Goal: Task Accomplishment & Management: Manage account settings

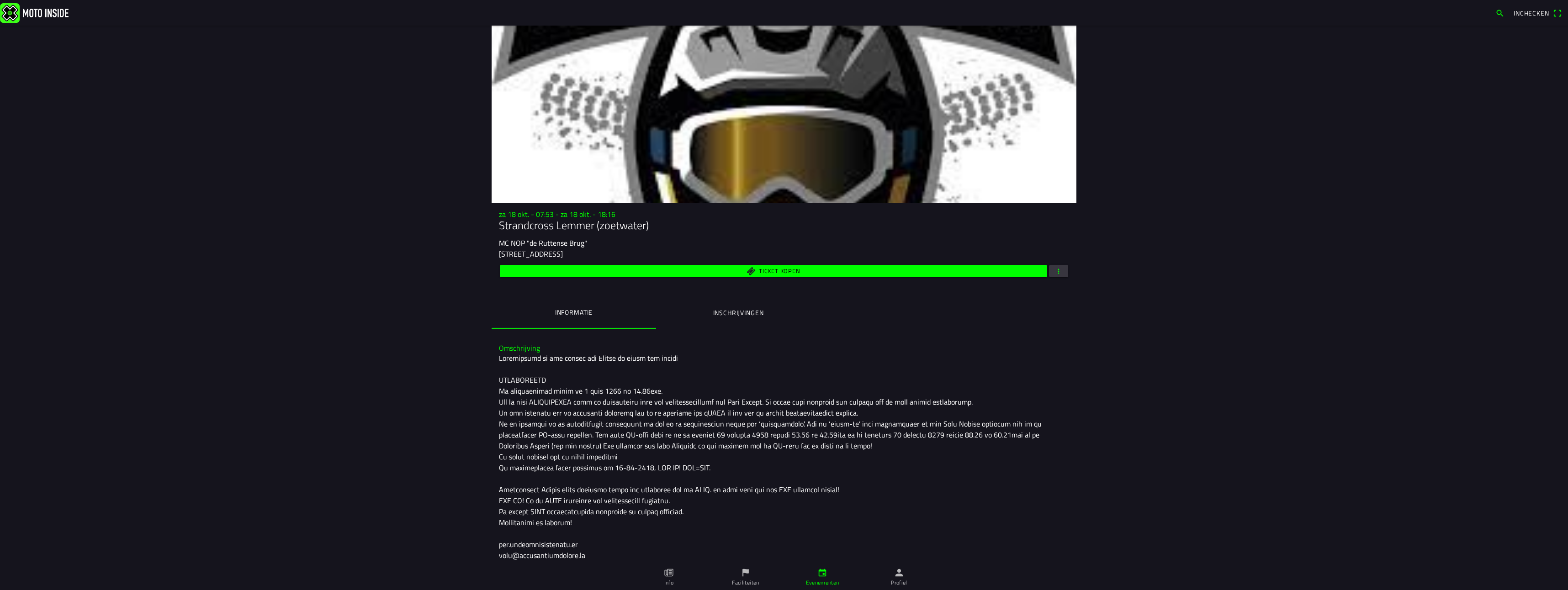
click at [1057, 273] on span "button" at bounding box center [1059, 271] width 9 height 12
click at [1054, 272] on span "button" at bounding box center [1059, 271] width 9 height 12
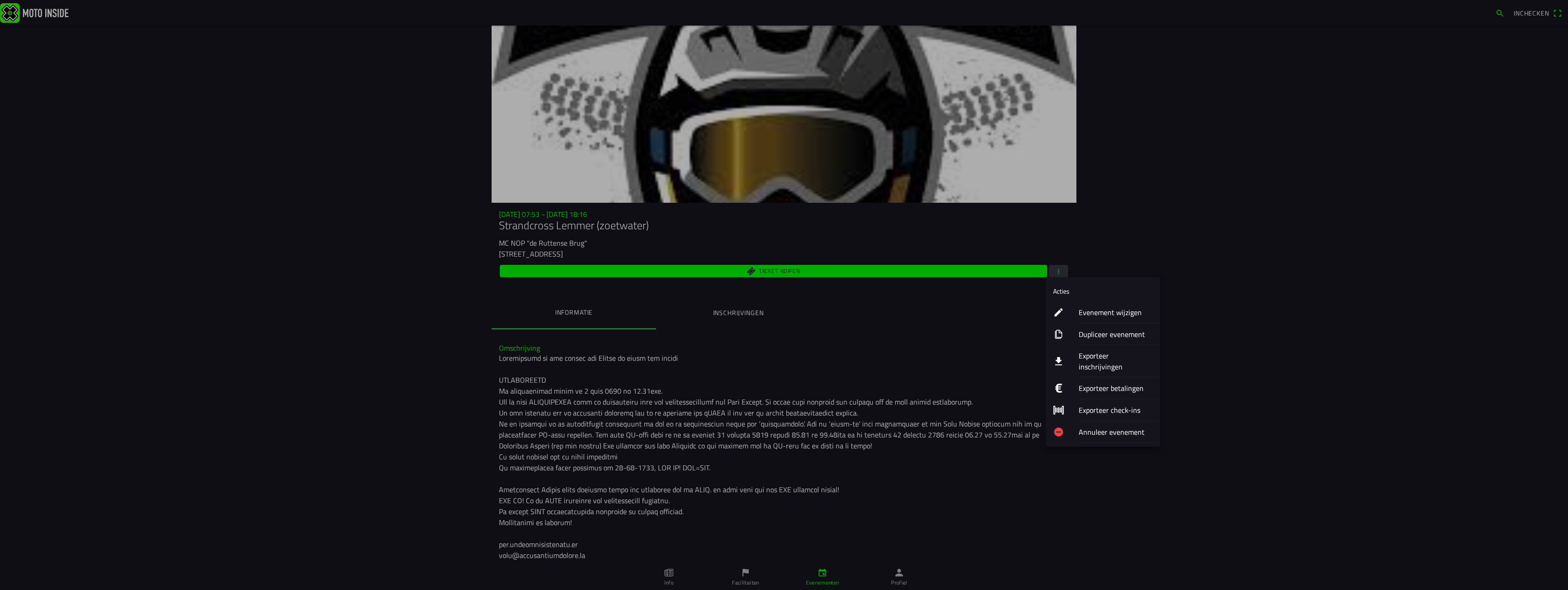
click at [1142, 358] on ion-label "Exporteer inschrijvingen" at bounding box center [1116, 361] width 74 height 22
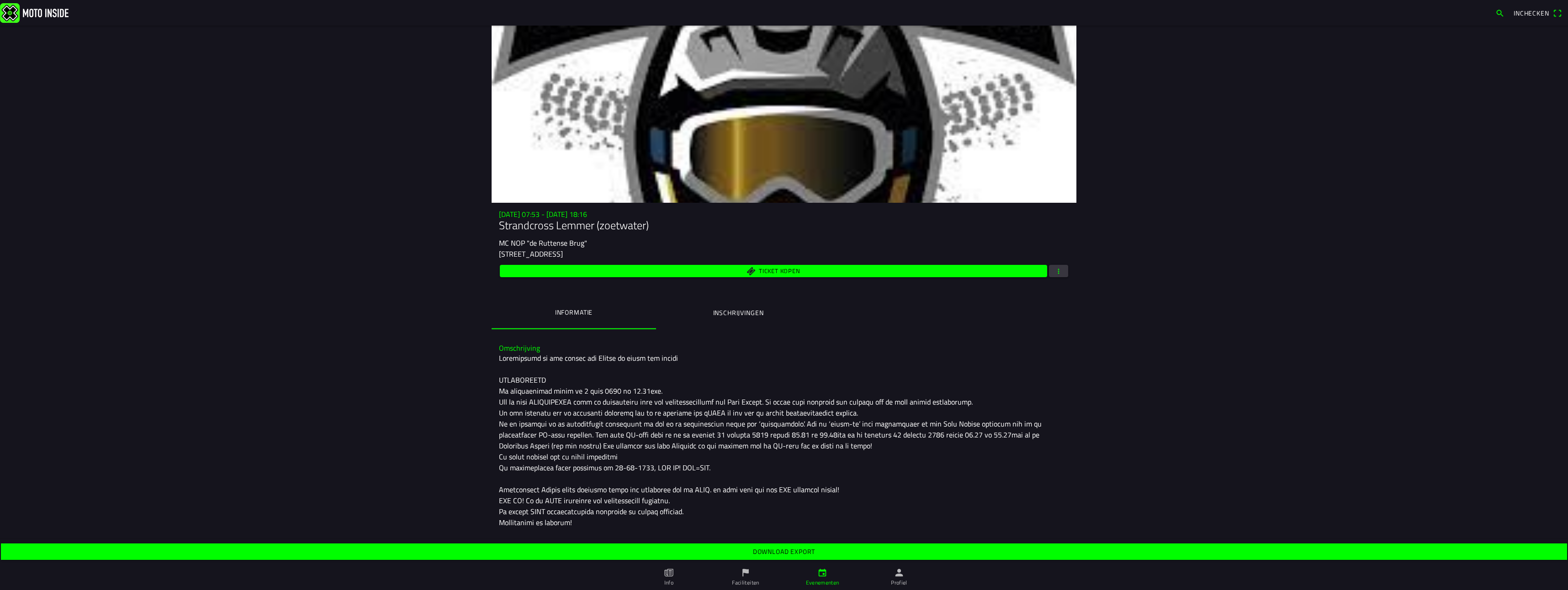
click at [796, 557] on span "Download export" at bounding box center [784, 551] width 1552 height 16
click at [44, 13] on img at bounding box center [34, 13] width 69 height 19
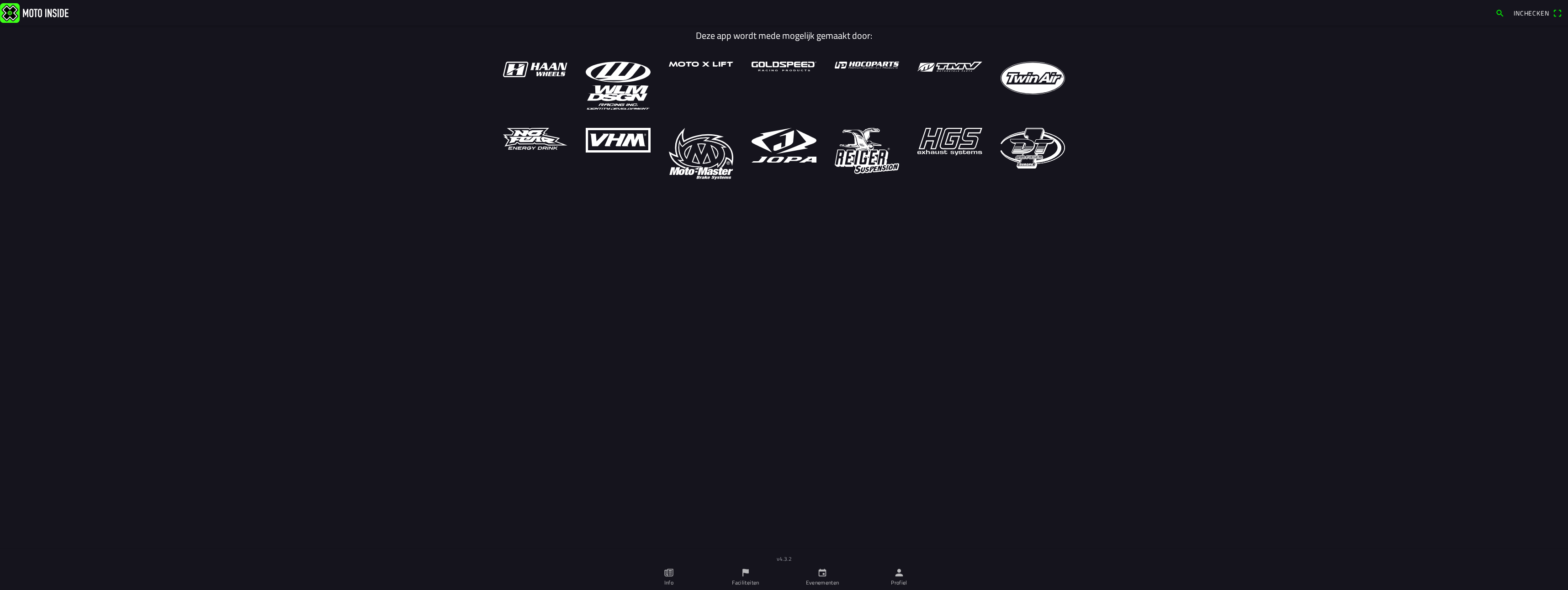
click at [898, 574] on icon "person" at bounding box center [899, 572] width 8 height 8
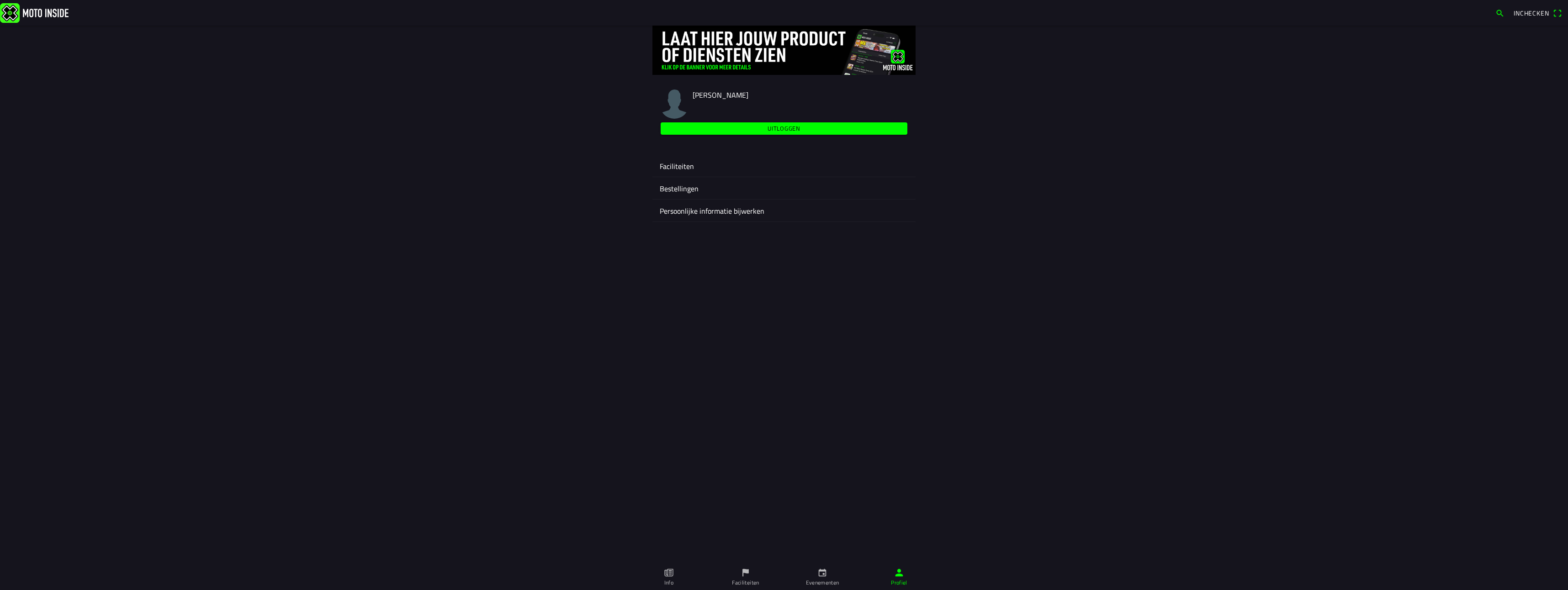
click at [686, 165] on ion-label "Faciliteiten" at bounding box center [784, 166] width 248 height 11
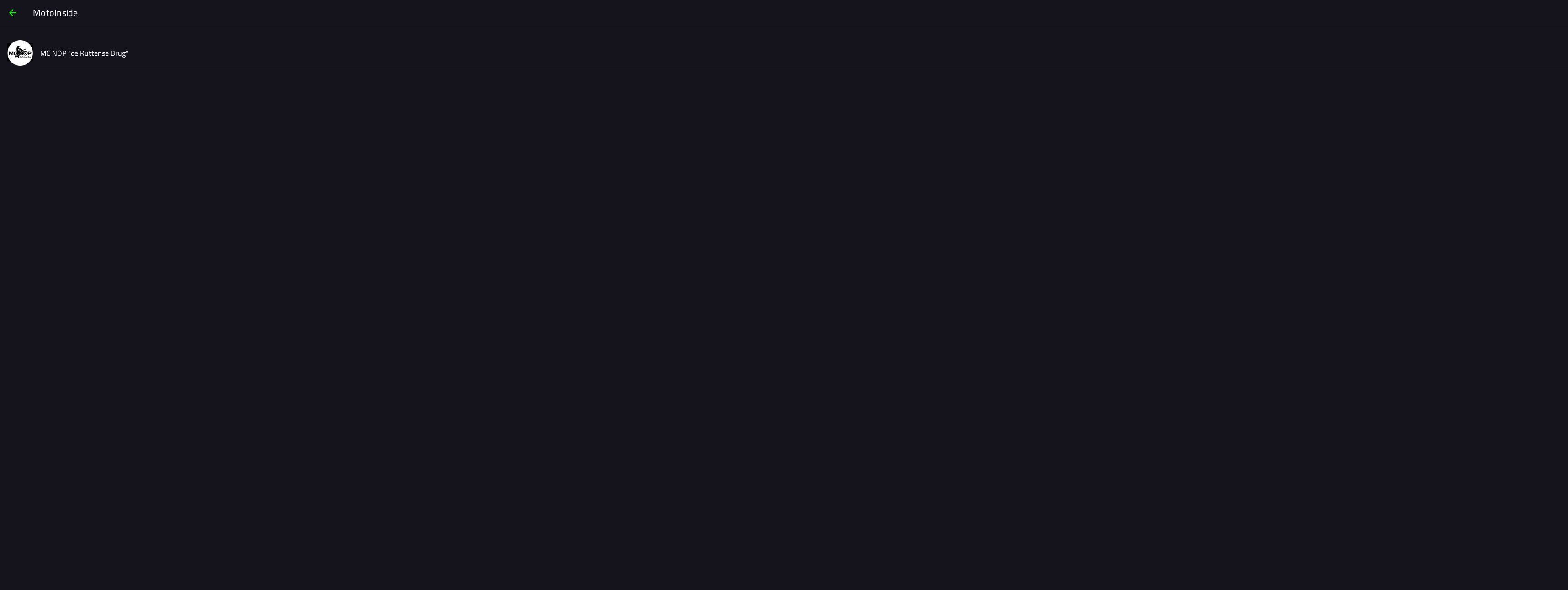
click at [0, 0] on slot "MC NOP "de Ruttense Brug"" at bounding box center [0, 0] width 0 height 0
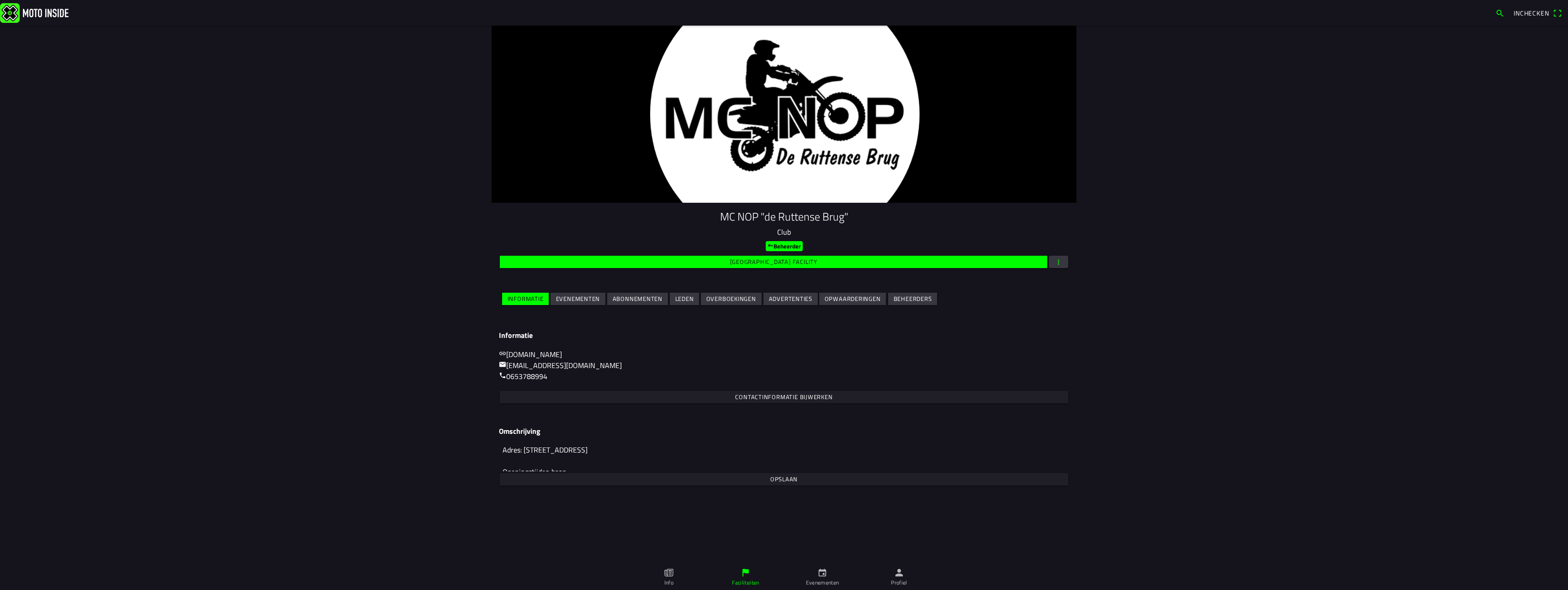
click at [0, 0] on slot "Leden" at bounding box center [0, 0] width 0 height 0
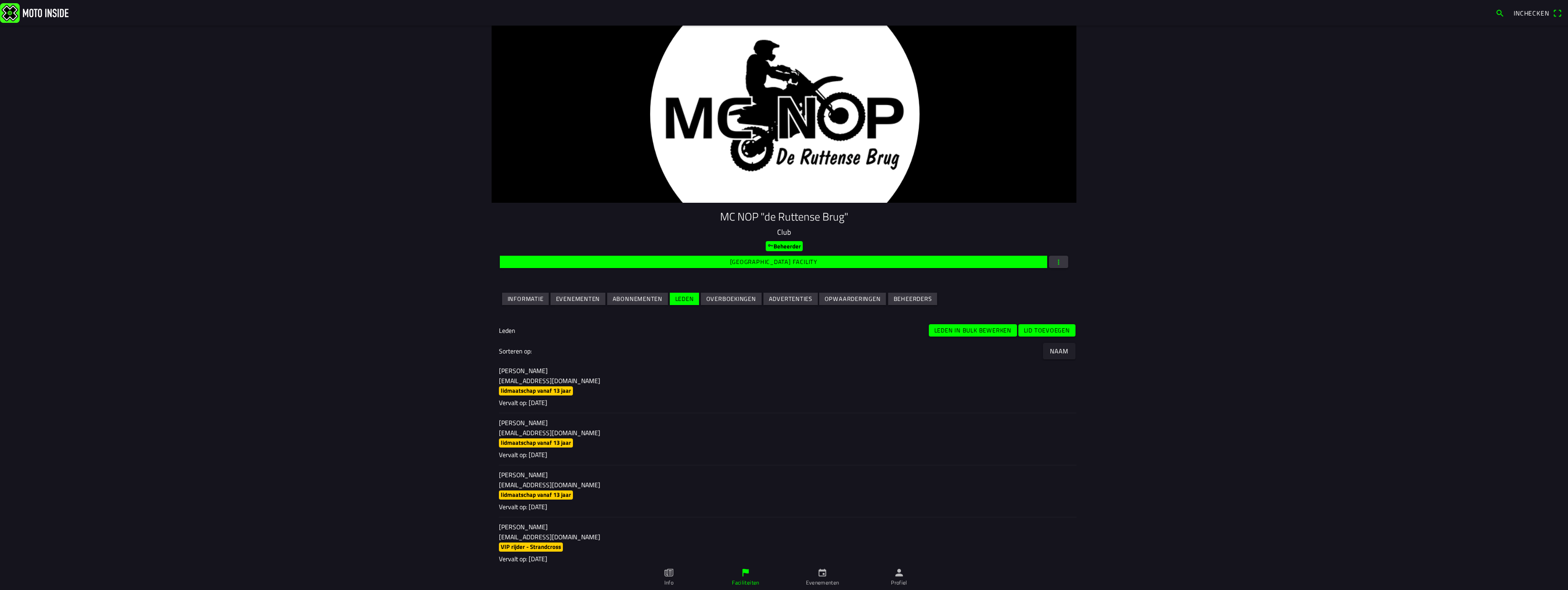
click at [0, 0] on slot "Lid toevoegen" at bounding box center [0, 0] width 0 height 0
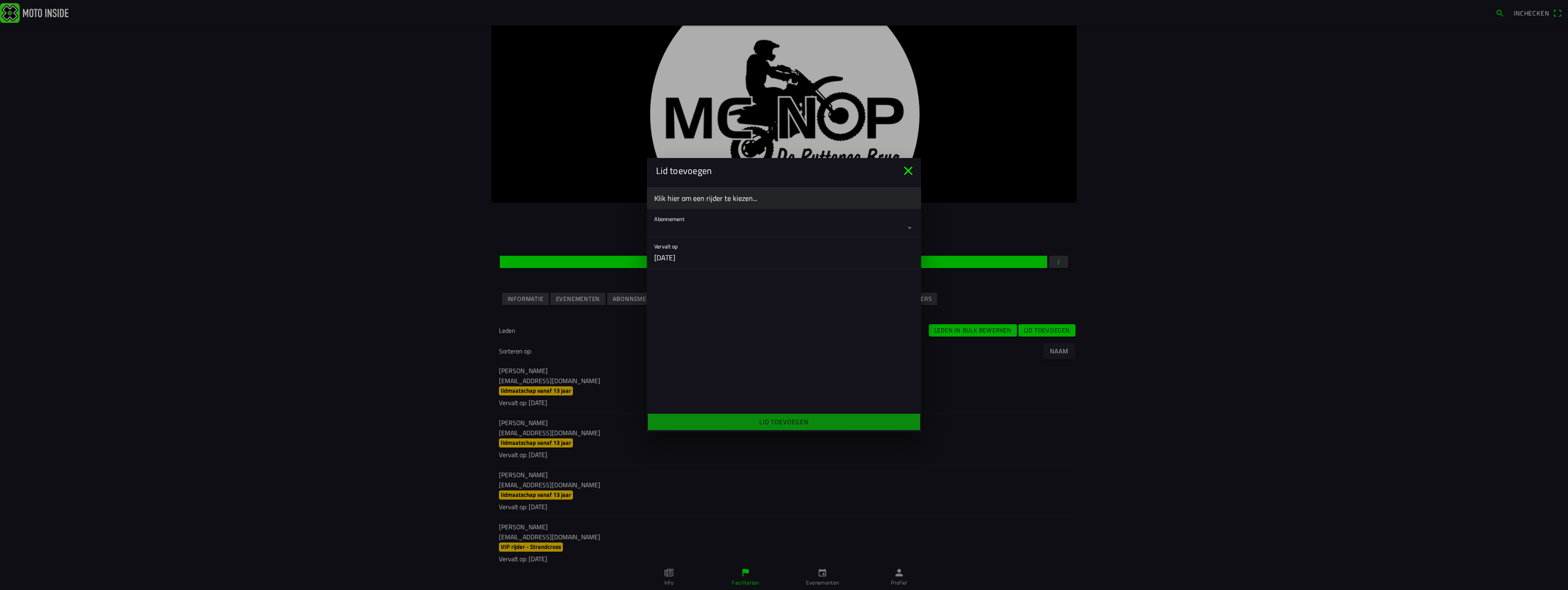
click at [880, 227] on button "button" at bounding box center [788, 223] width 267 height 27
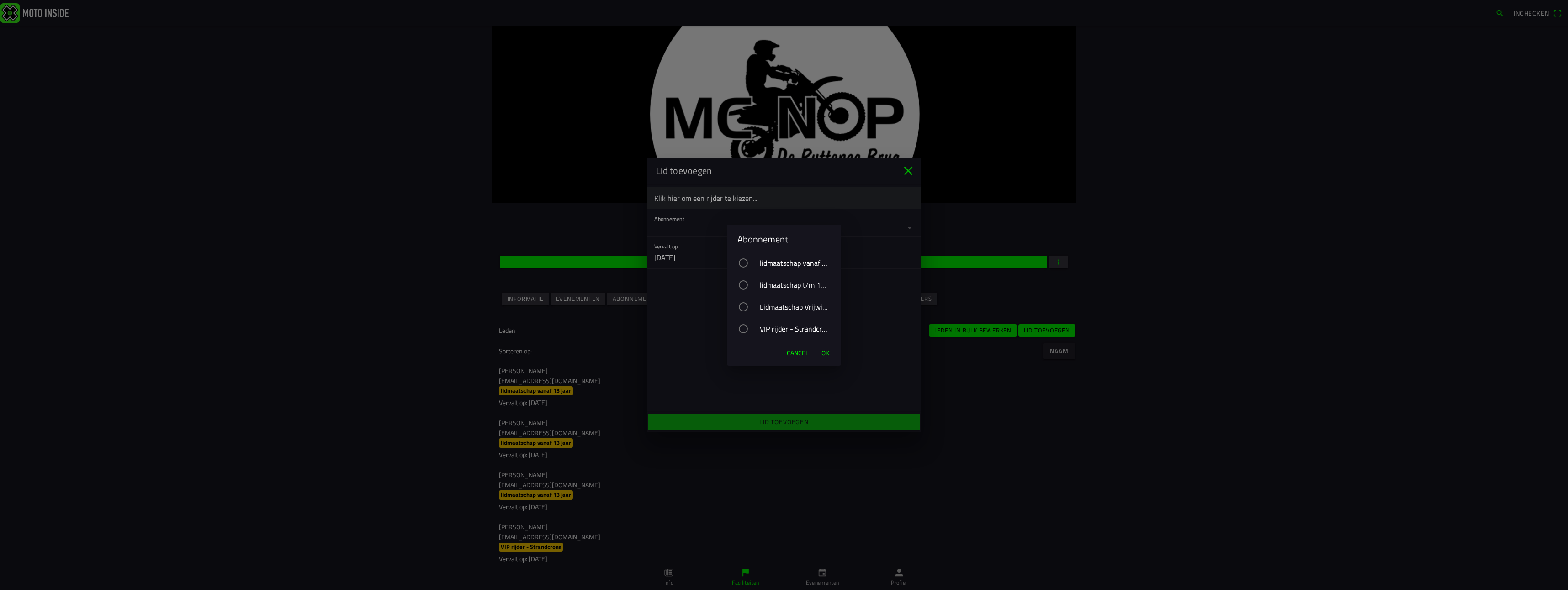
click at [743, 329] on div "button" at bounding box center [743, 328] width 9 height 9
click at [824, 353] on span "OK" at bounding box center [825, 353] width 8 height 9
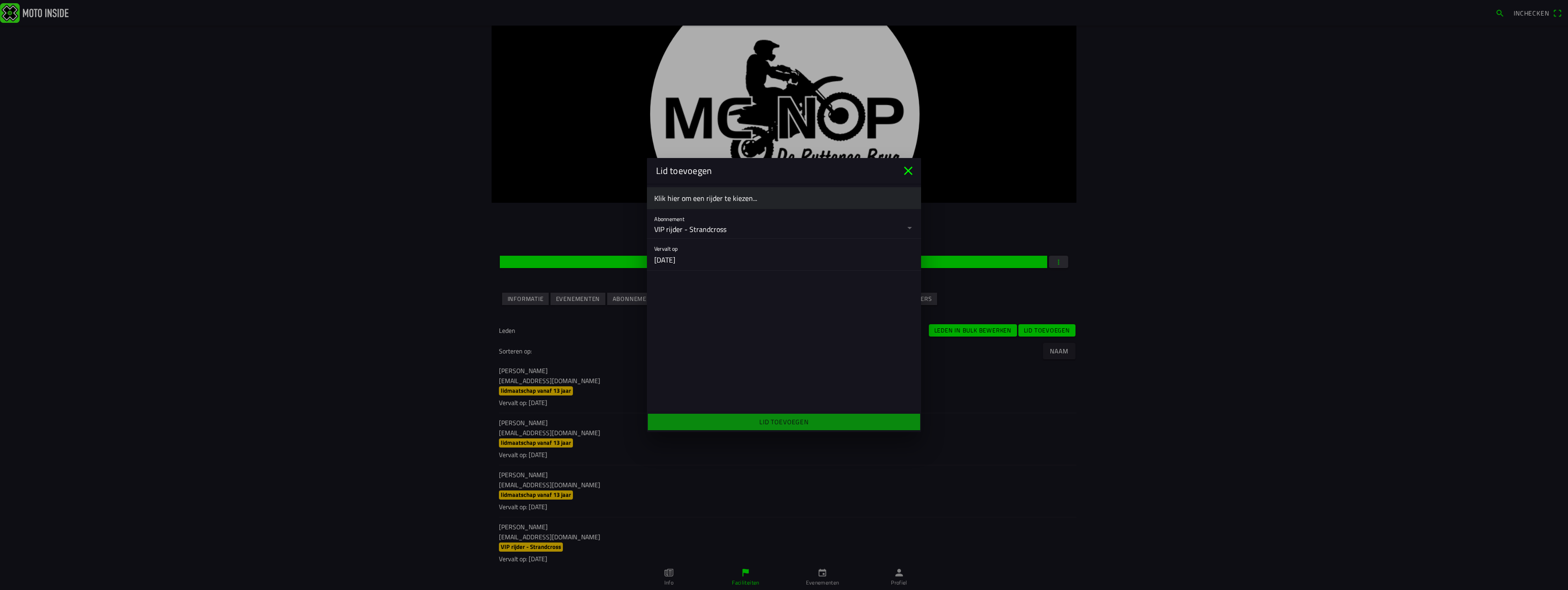
click at [684, 199] on ion-label "Klik hier om een rijder te kiezen..." at bounding box center [784, 198] width 259 height 11
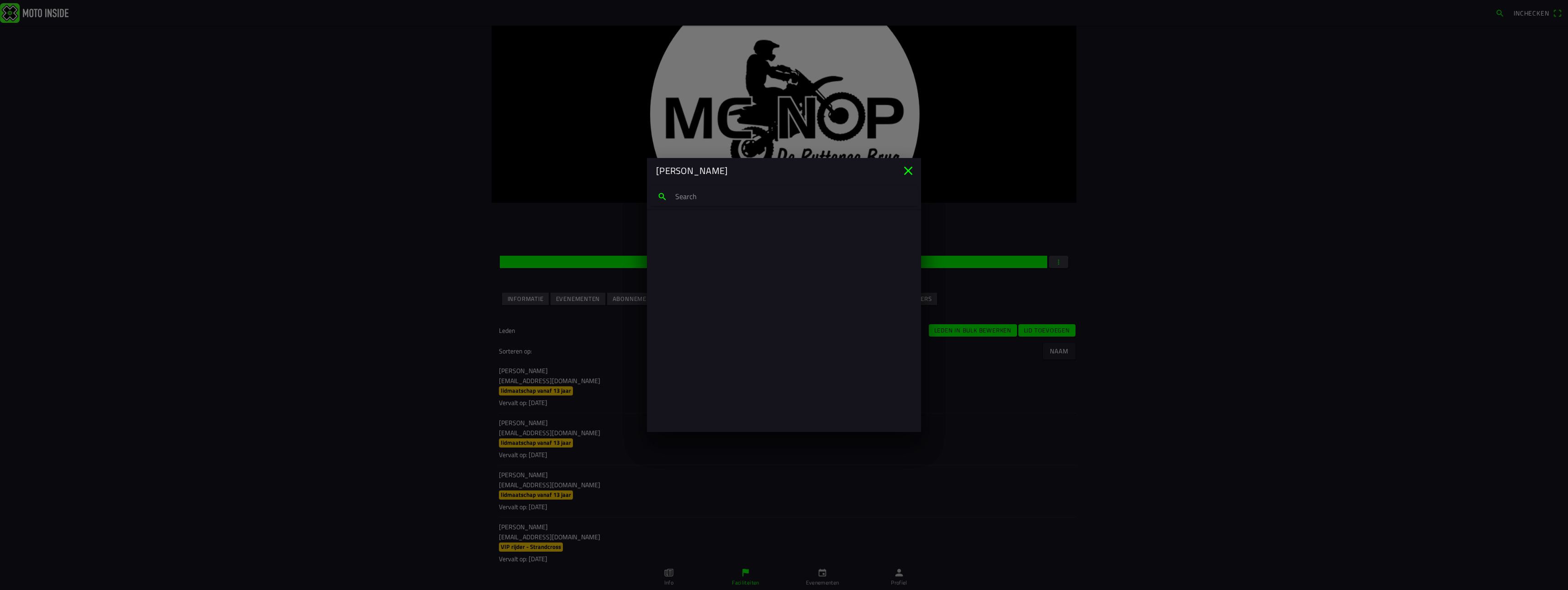
click at [696, 196] on input "search text" at bounding box center [784, 196] width 268 height 19
type input "[PERSON_NAME]"
click at [700, 241] on p "[EMAIL_ADDRESS][DOMAIN_NAME]" at bounding box center [784, 240] width 245 height 9
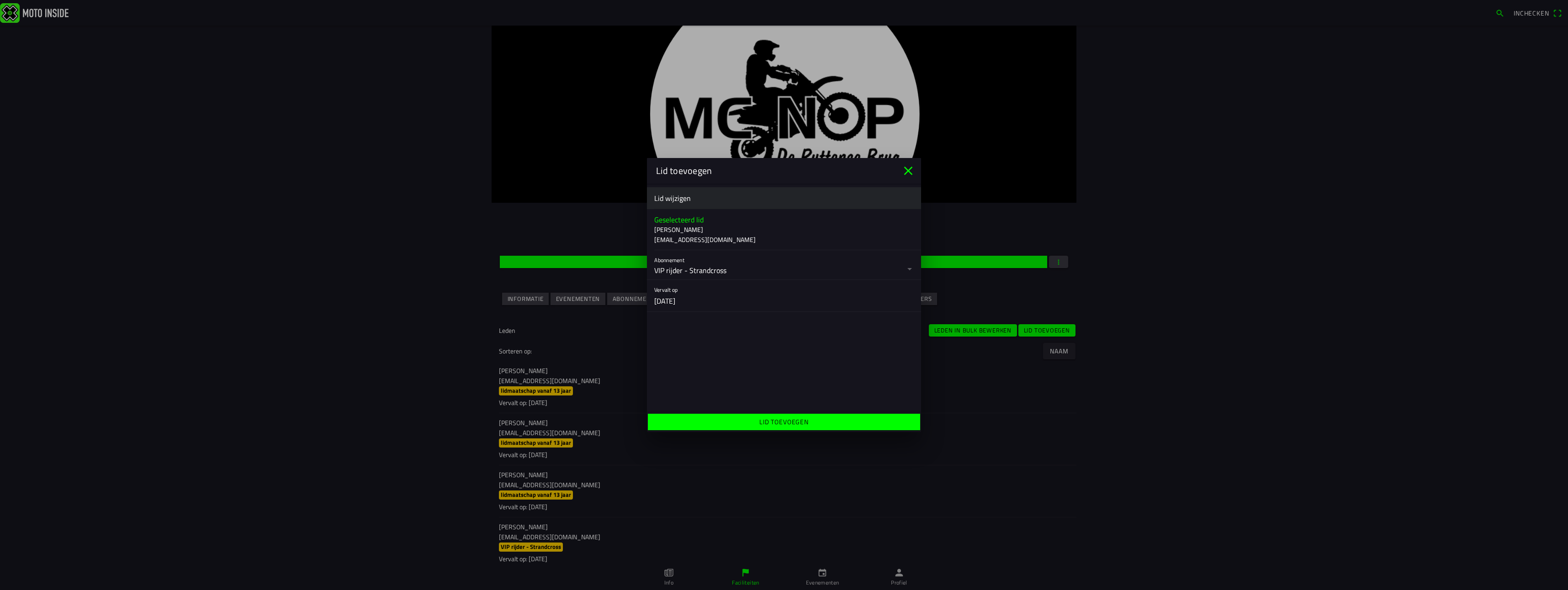
click at [810, 420] on span "Lid toevoegen" at bounding box center [784, 422] width 258 height 16
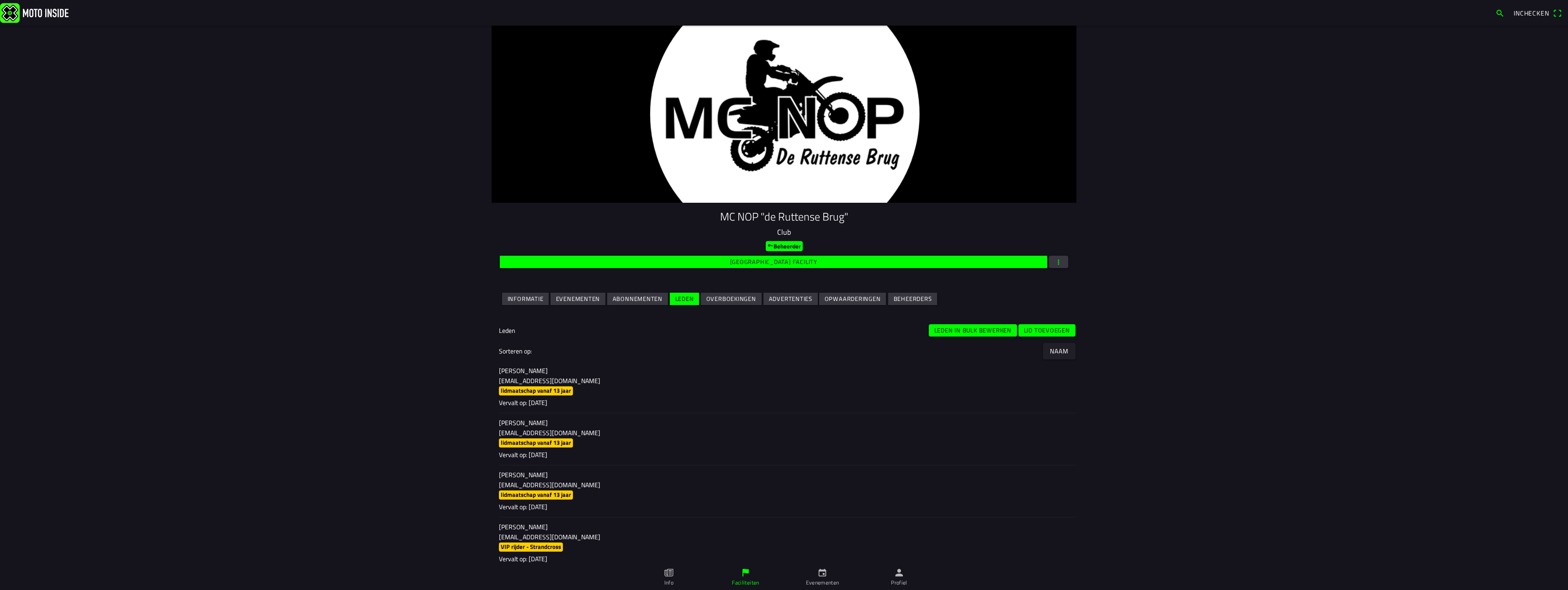
click at [59, 12] on img at bounding box center [34, 13] width 69 height 19
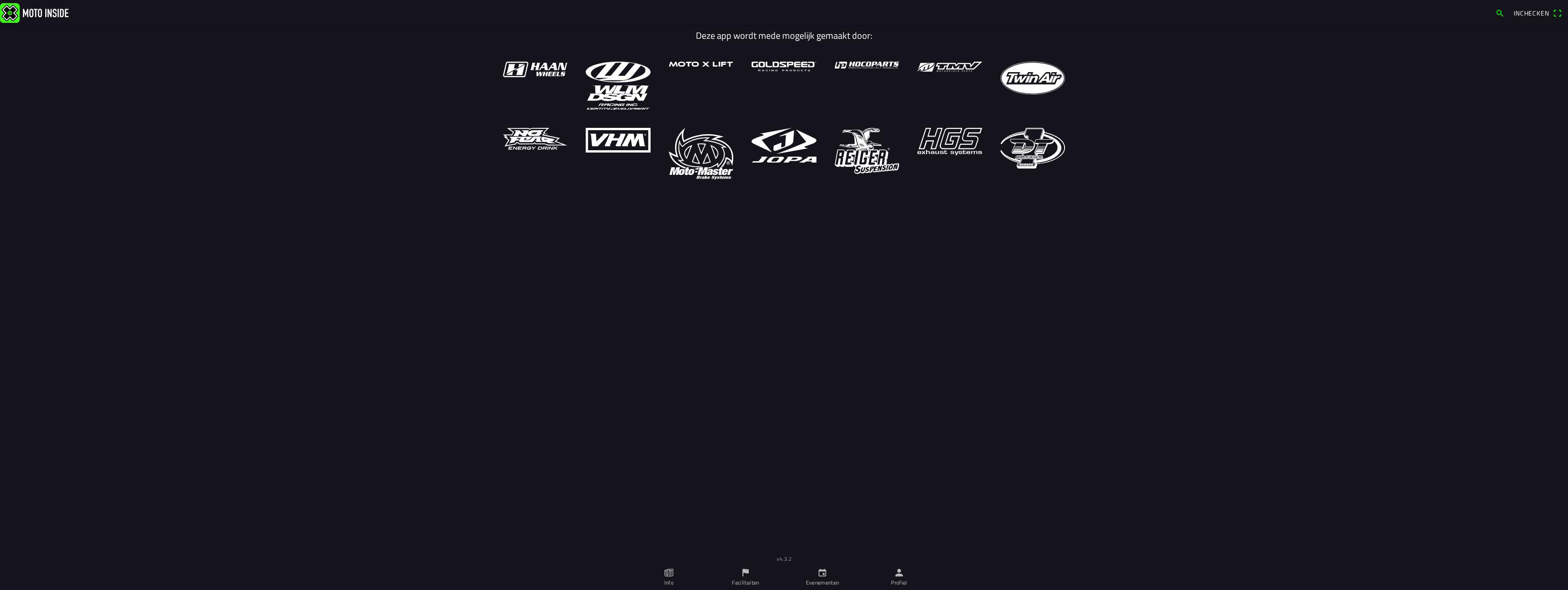
click at [824, 575] on icon "calendar" at bounding box center [822, 572] width 10 height 10
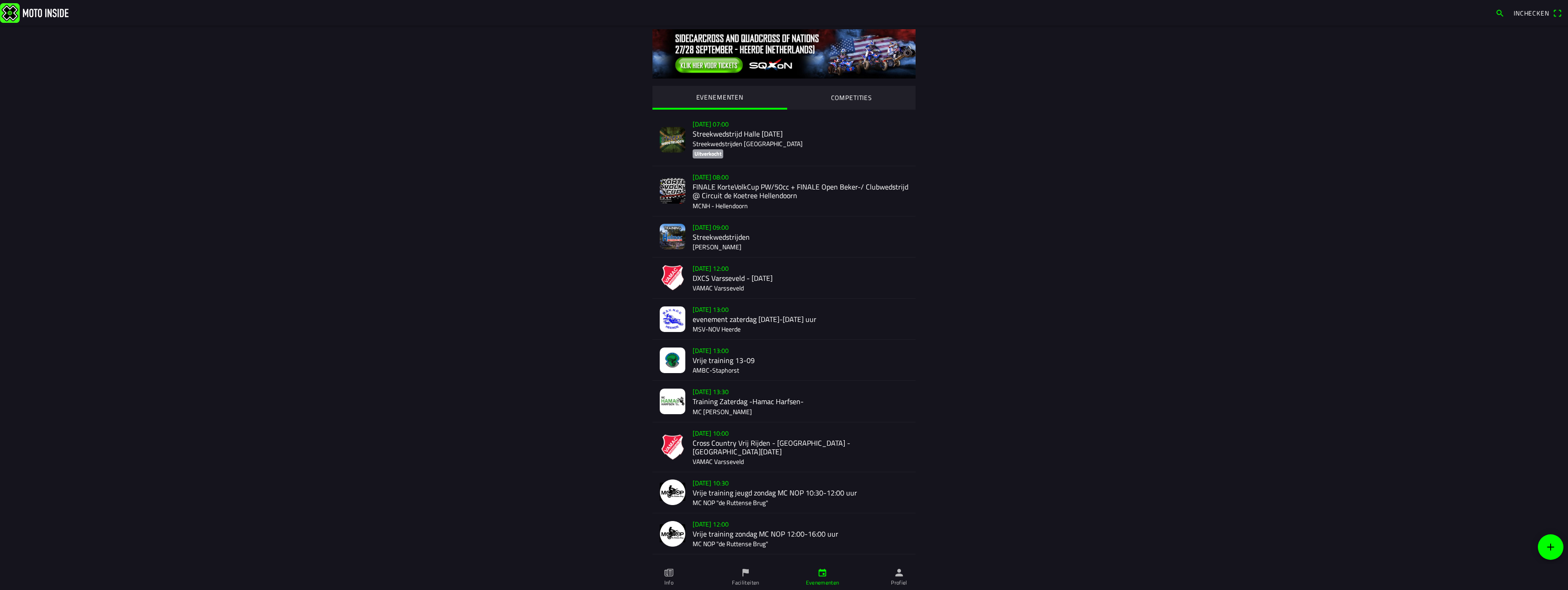
click at [1496, 12] on span "button" at bounding box center [1500, 13] width 9 height 15
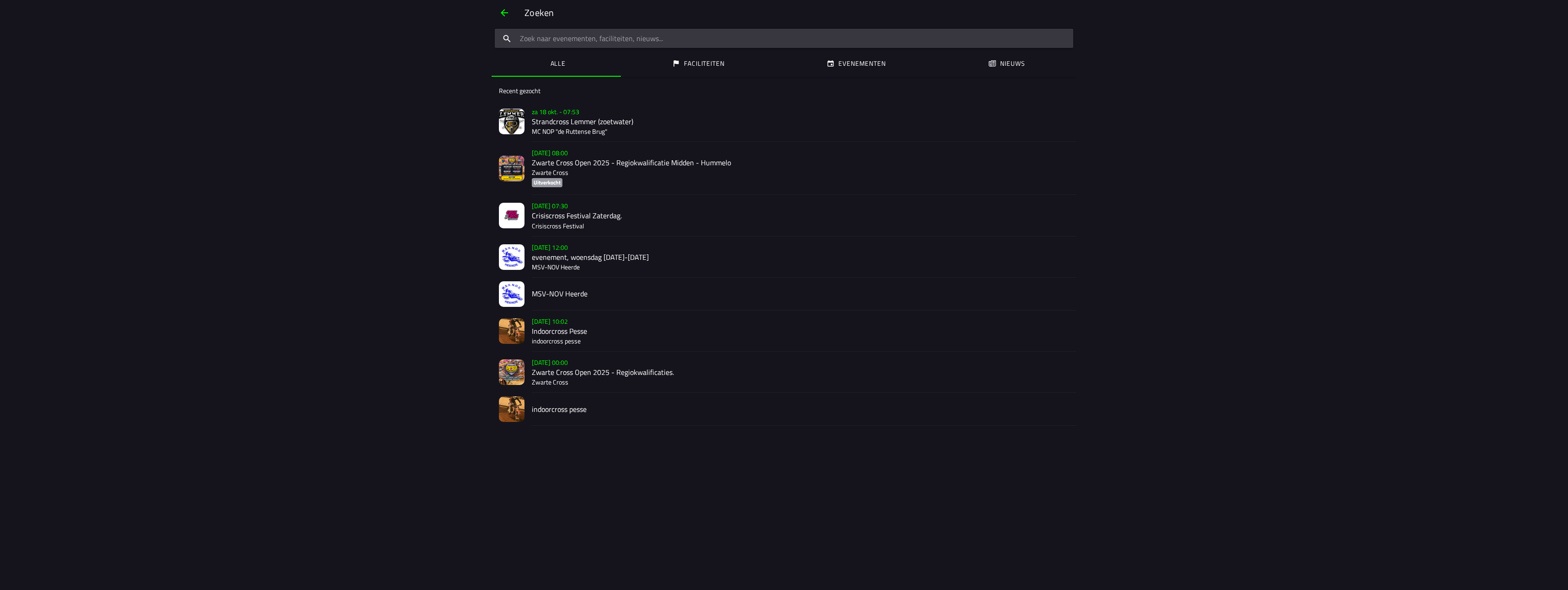
click at [573, 130] on p "MC NOP "de Ruttense Brug"" at bounding box center [800, 131] width 537 height 9
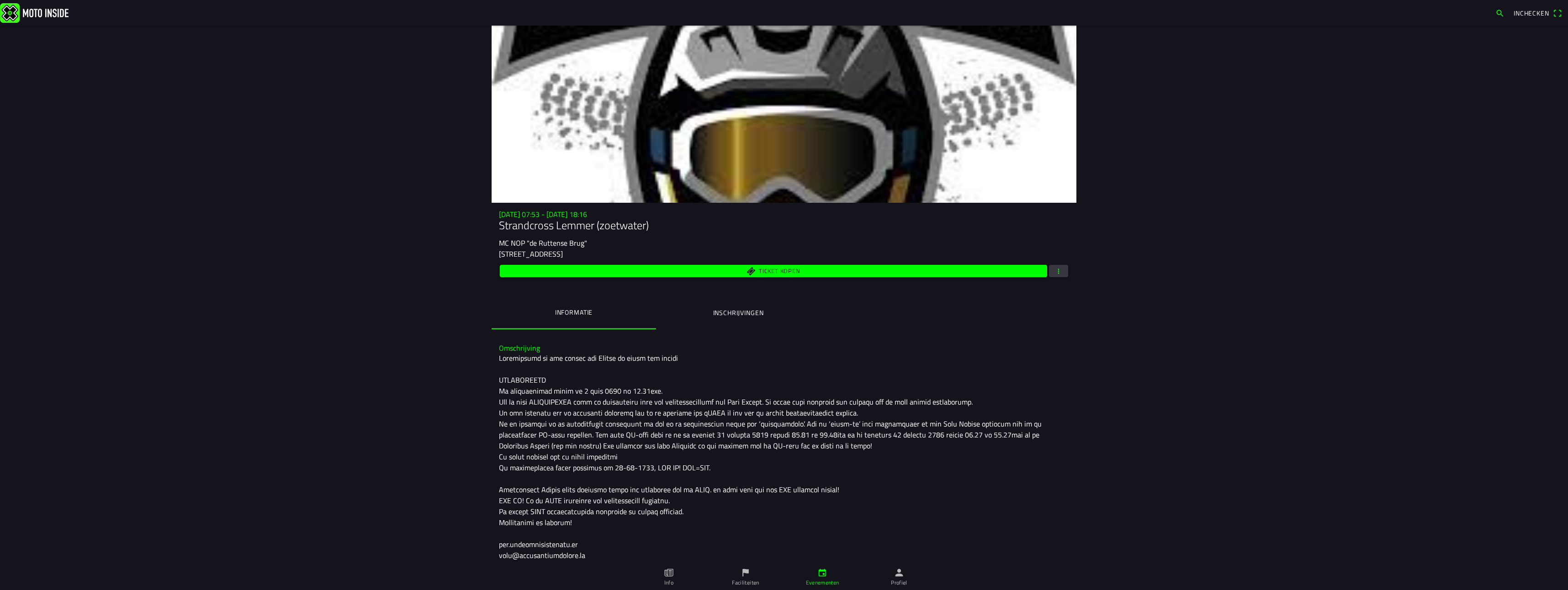
click at [57, 10] on img at bounding box center [34, 13] width 69 height 19
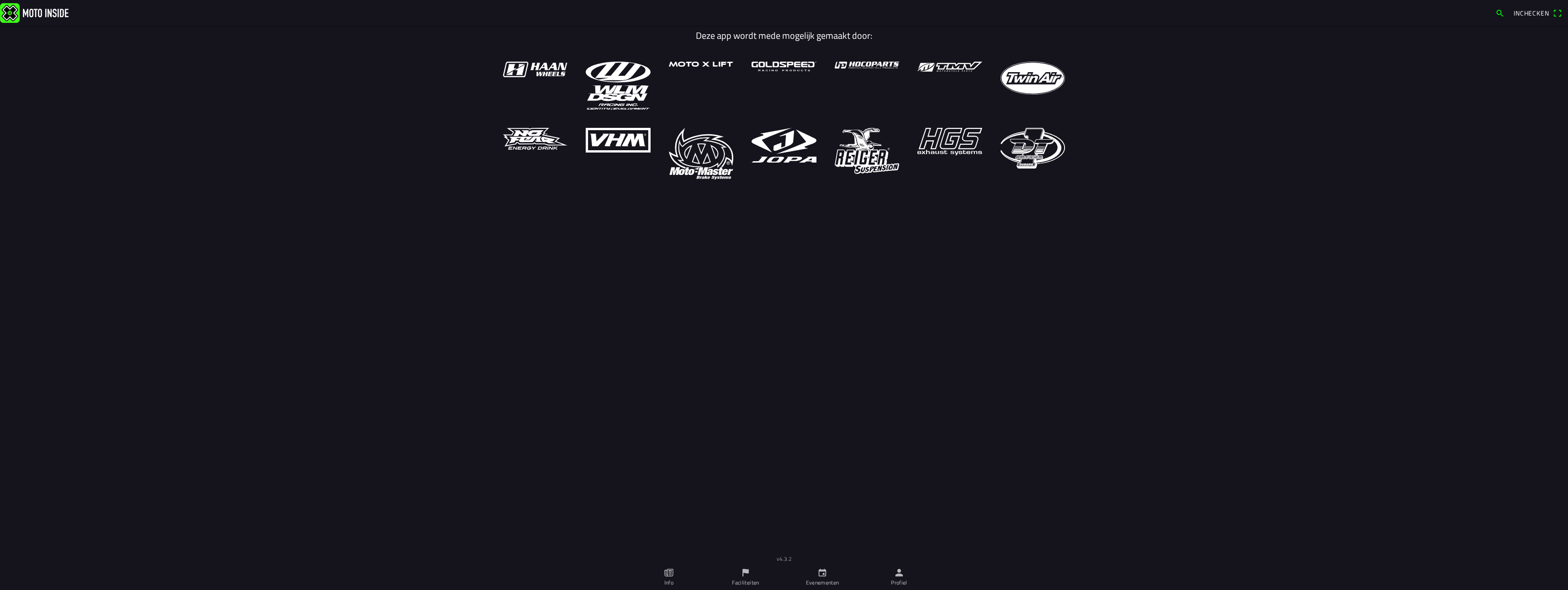
click at [895, 577] on icon "person" at bounding box center [899, 572] width 10 height 10
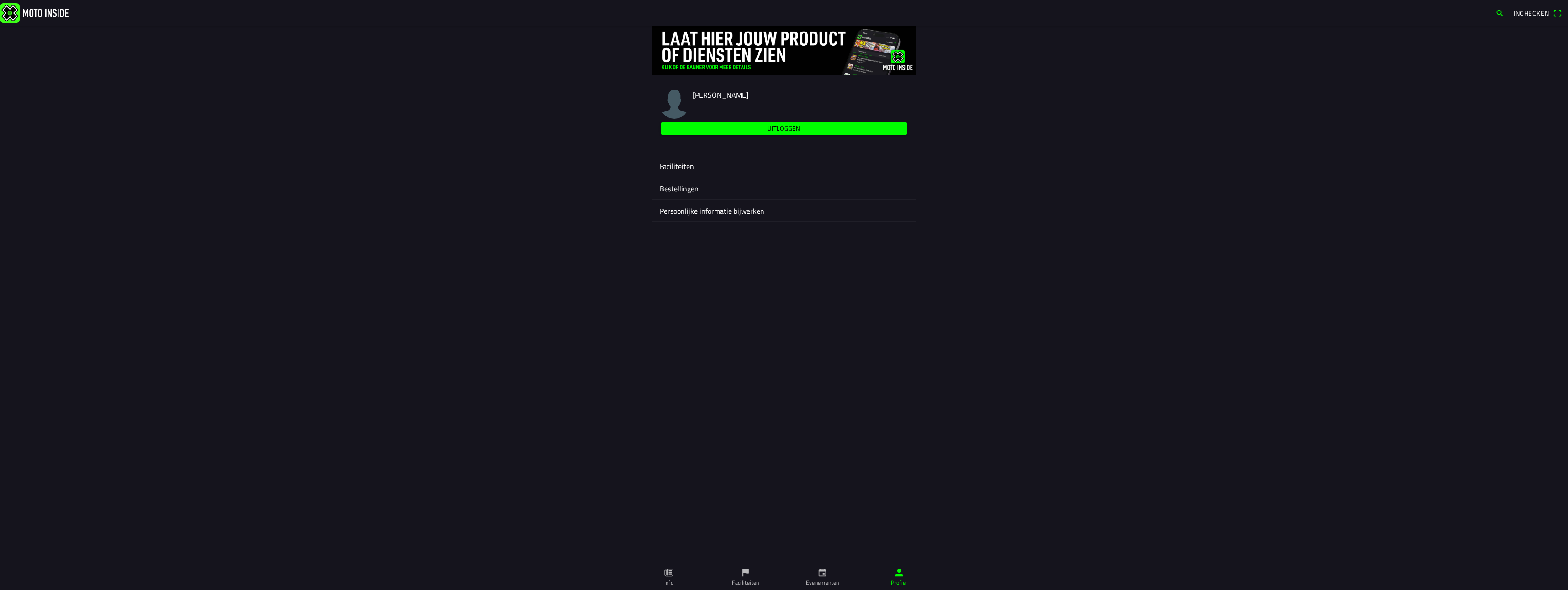
click at [686, 168] on ion-label "Faciliteiten" at bounding box center [784, 166] width 248 height 11
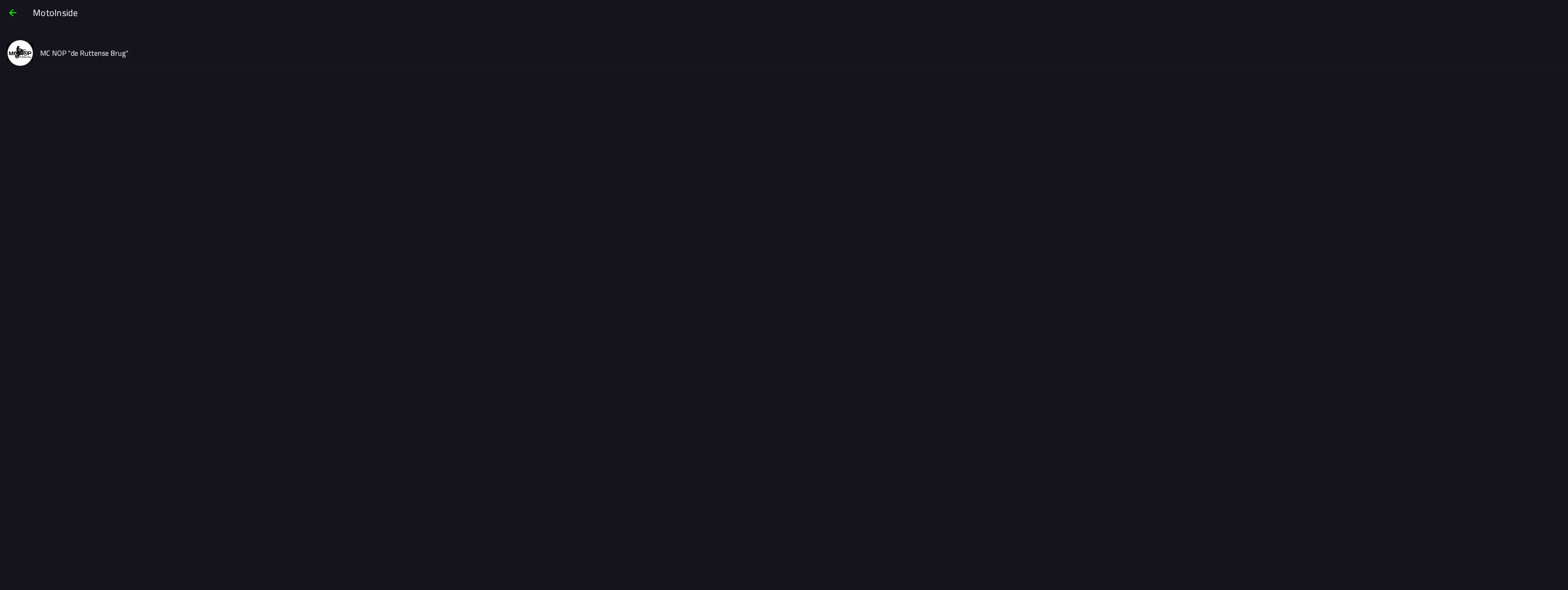
click at [92, 60] on div "MC NOP "de Ruttense Brug"" at bounding box center [800, 52] width 1521 height 32
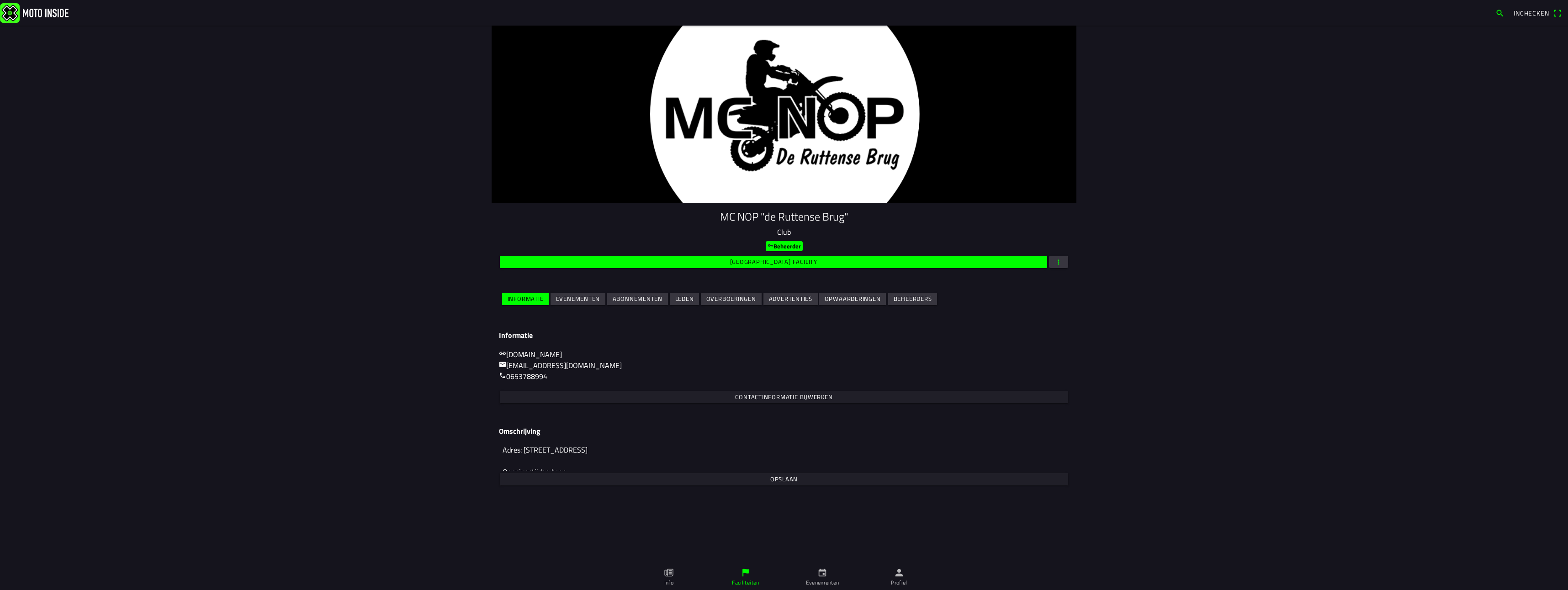
click at [0, 0] on slot "Leden" at bounding box center [0, 0] width 0 height 0
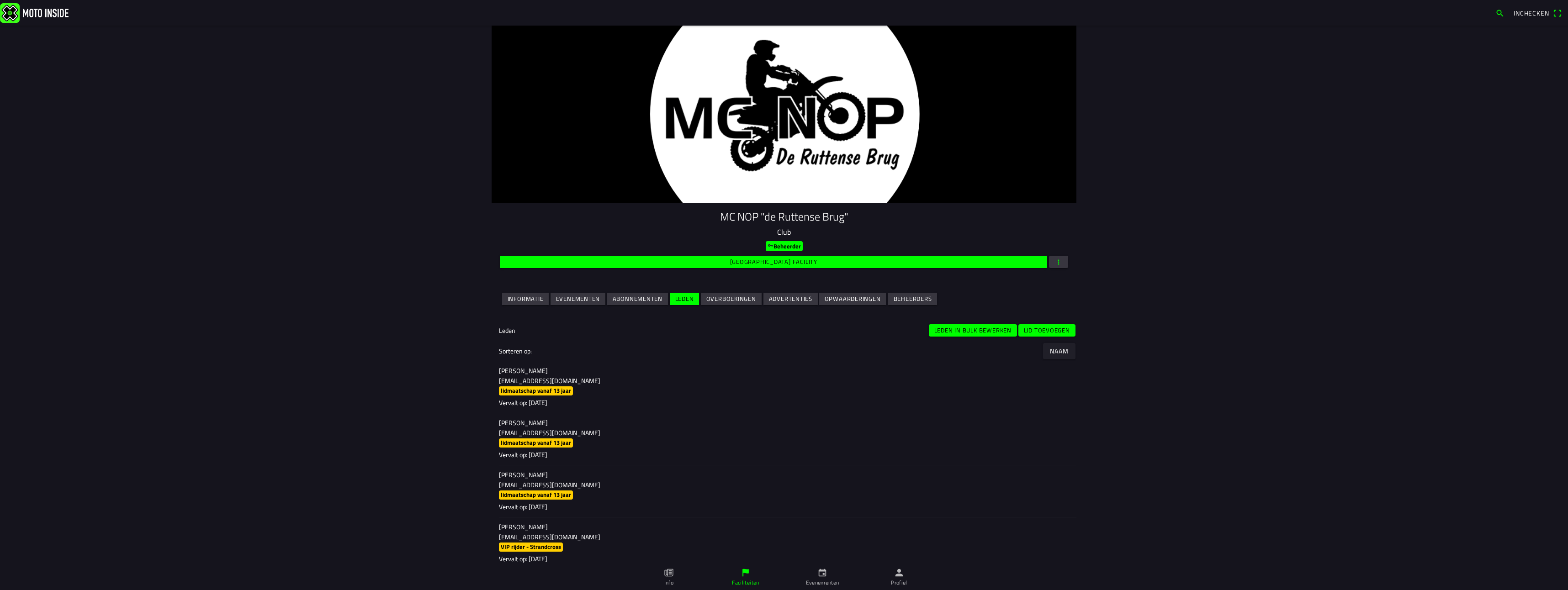
click at [0, 0] on slot "Lid toevoegen" at bounding box center [0, 0] width 0 height 0
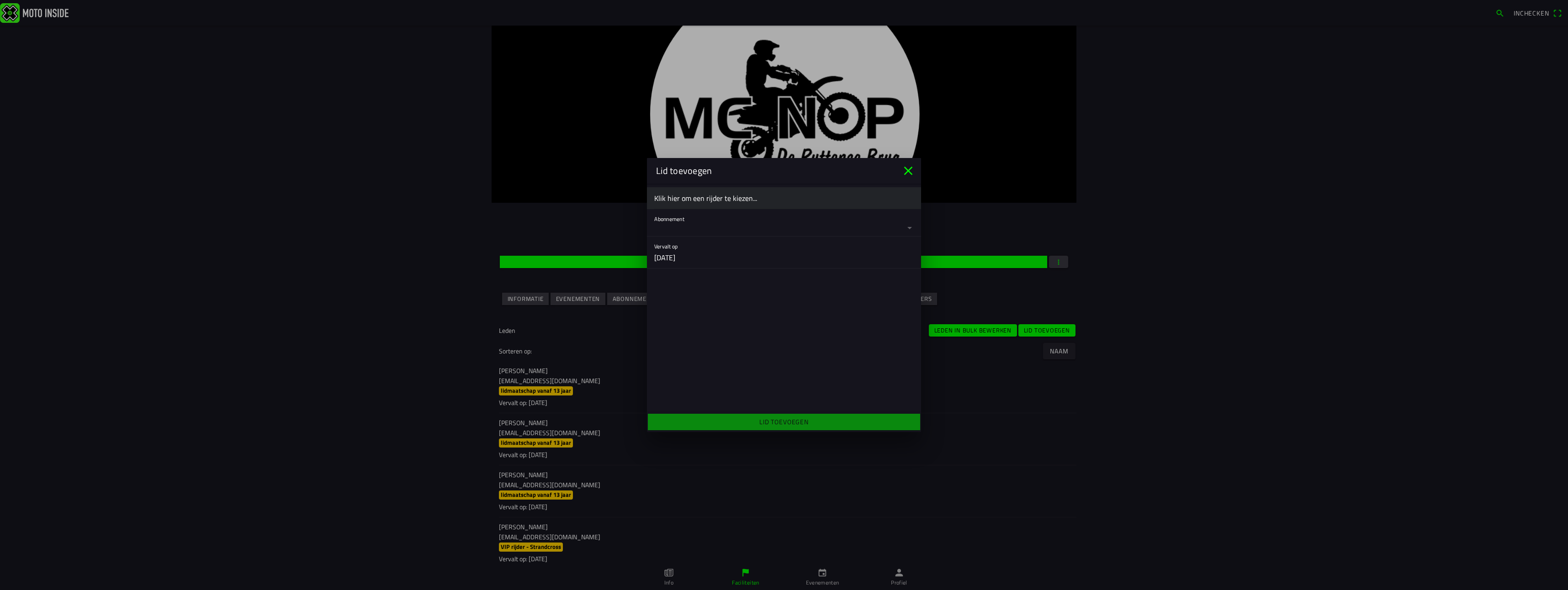
click at [739, 230] on button "button" at bounding box center [788, 223] width 267 height 27
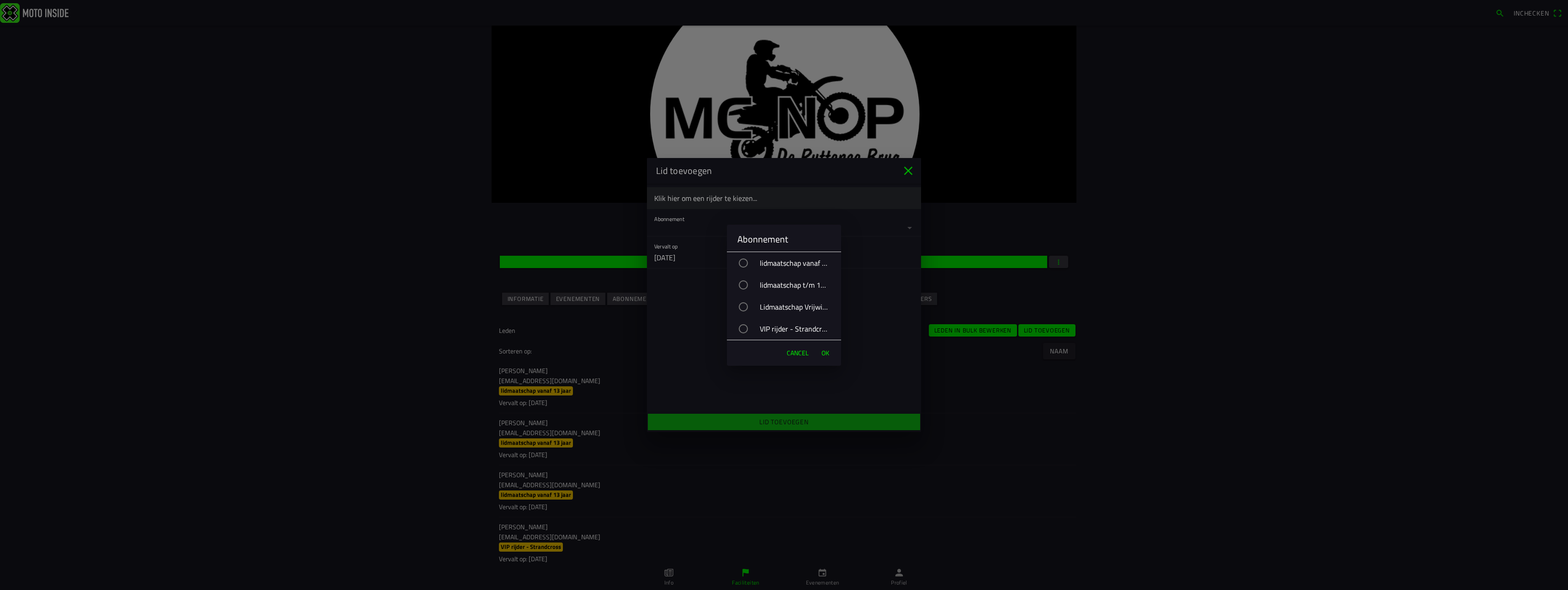
click at [771, 330] on div "VIP rijder - Strandcross" at bounding box center [788, 329] width 105 height 23
click at [827, 353] on span "OK" at bounding box center [825, 353] width 8 height 9
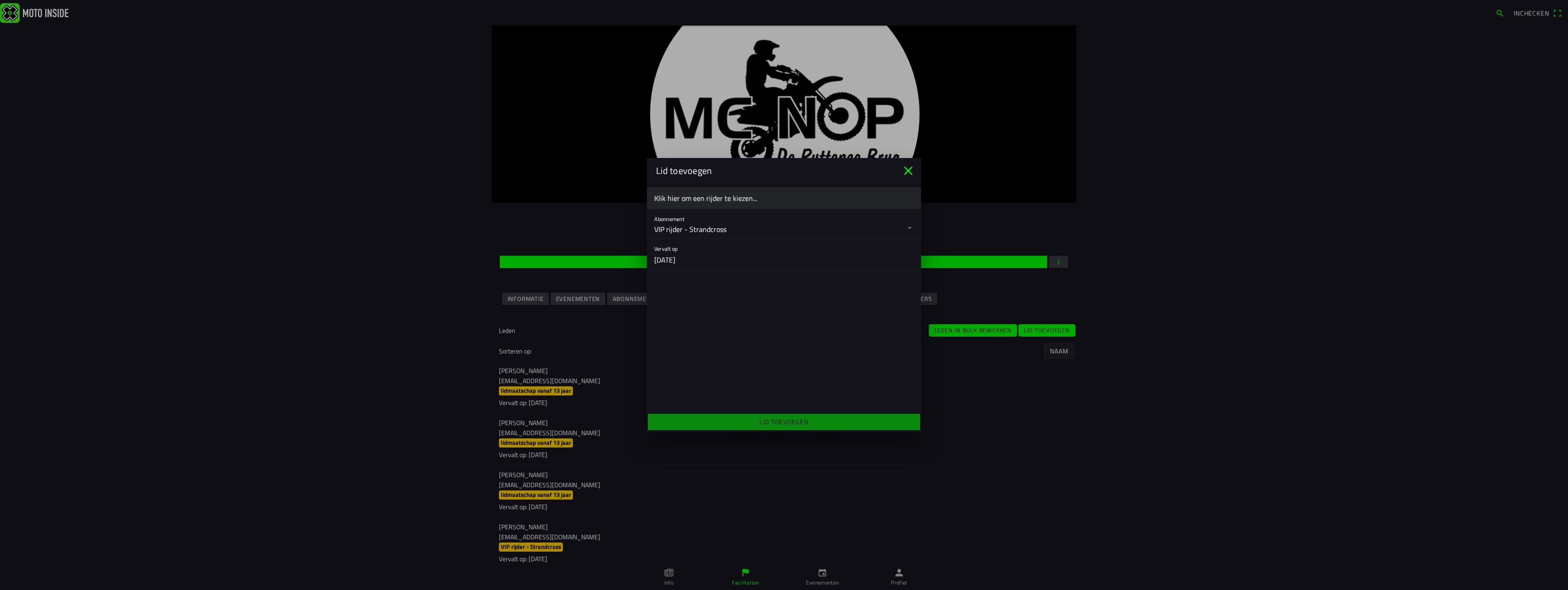
click at [709, 197] on ion-label "Klik hier om een rijder te kiezen..." at bounding box center [784, 198] width 259 height 11
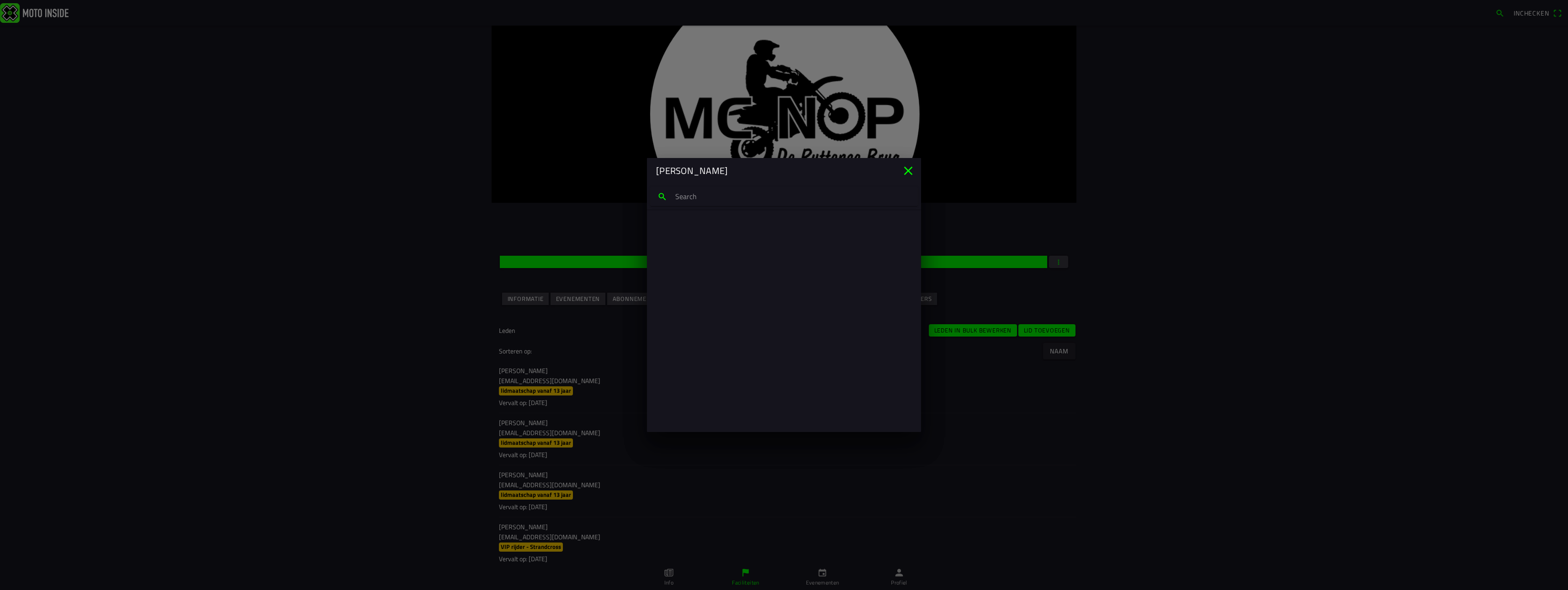
click at [709, 197] on input "search text" at bounding box center [784, 196] width 268 height 19
type input "c"
type input "m"
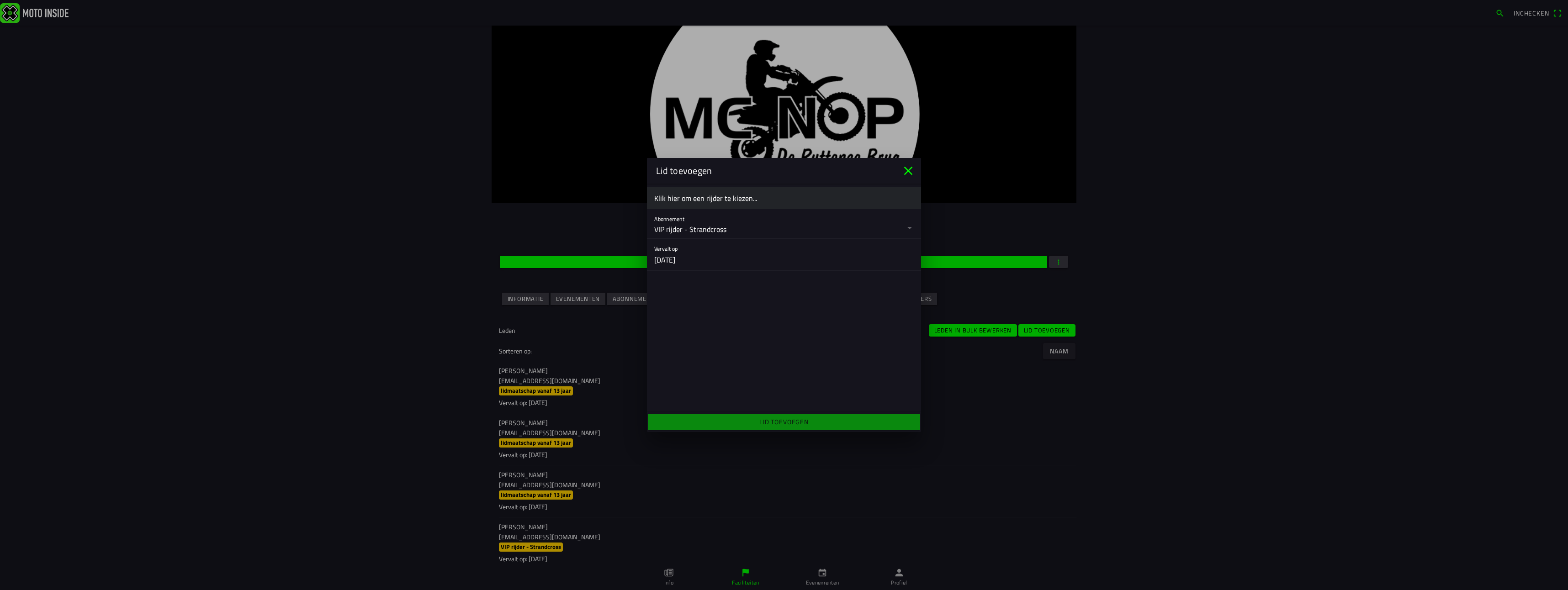
click at [309, 319] on ion-backdrop at bounding box center [784, 295] width 1568 height 590
click at [909, 169] on icon "close" at bounding box center [908, 171] width 15 height 15
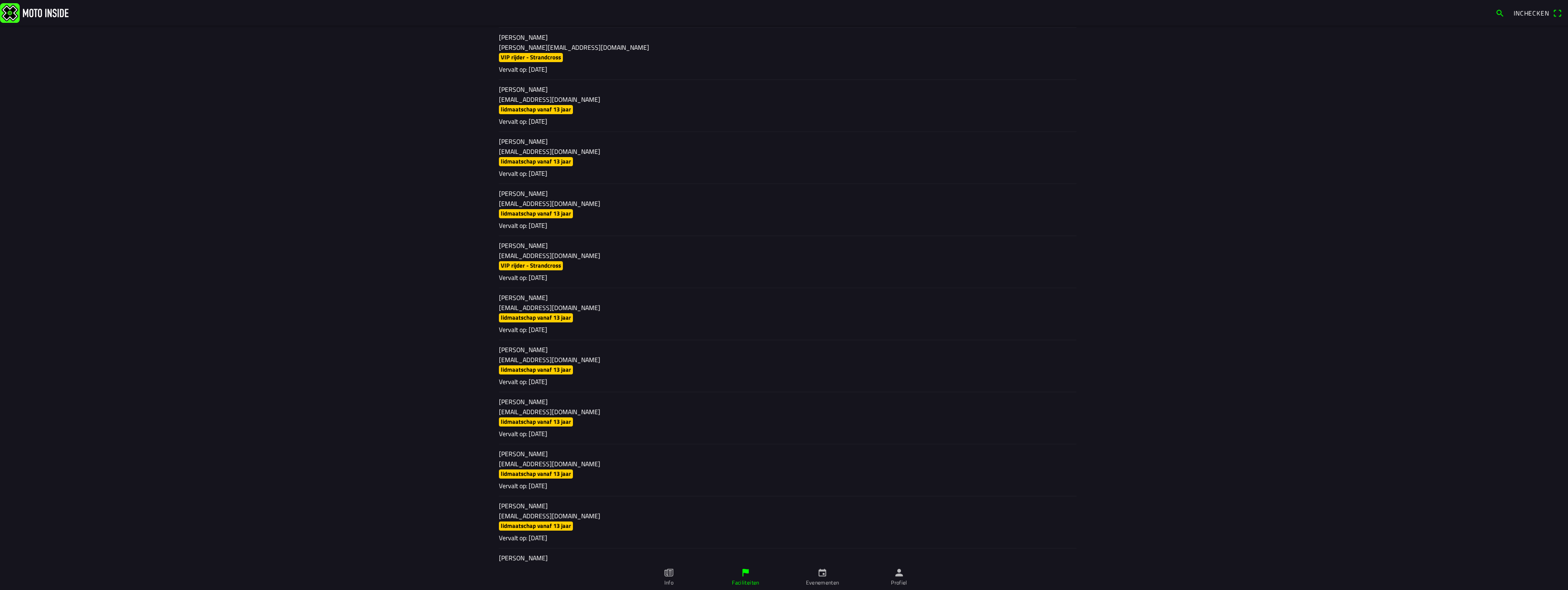
scroll to position [867, 0]
